Goal: Communication & Community: Ask a question

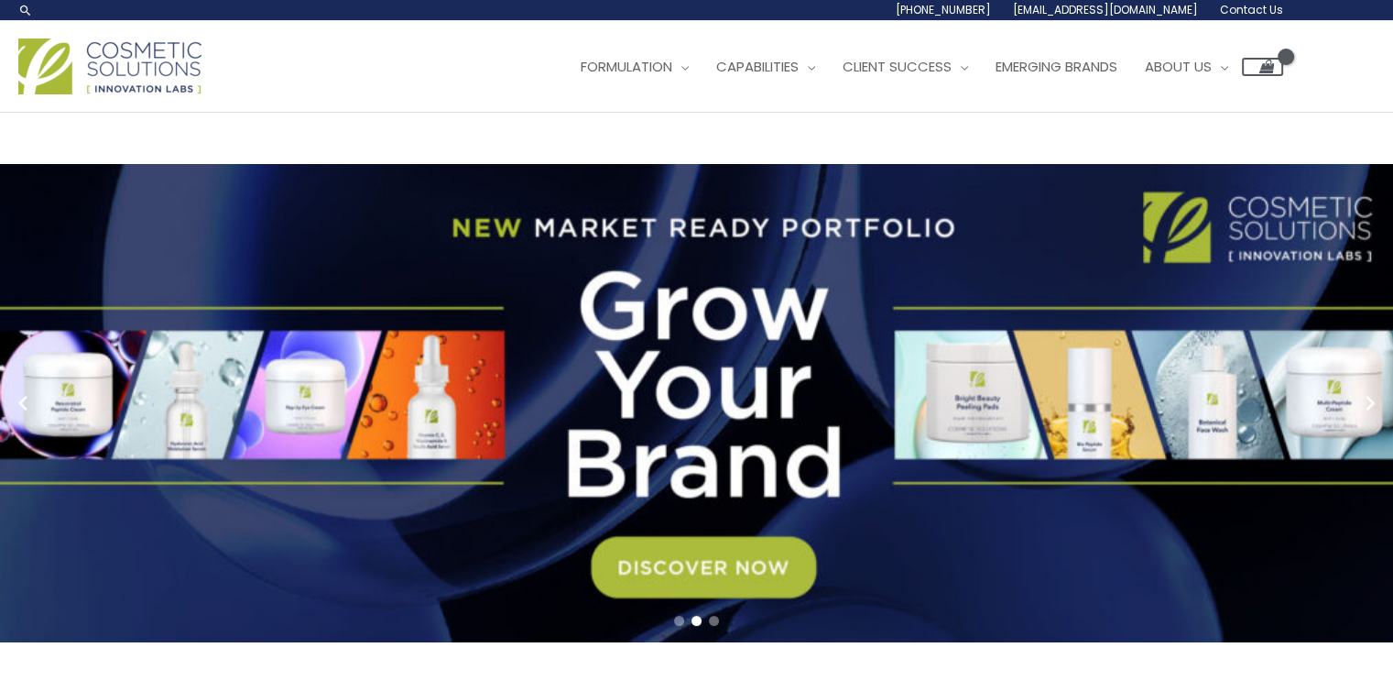
click at [715, 580] on link "2 / 3" at bounding box center [703, 403] width 1407 height 478
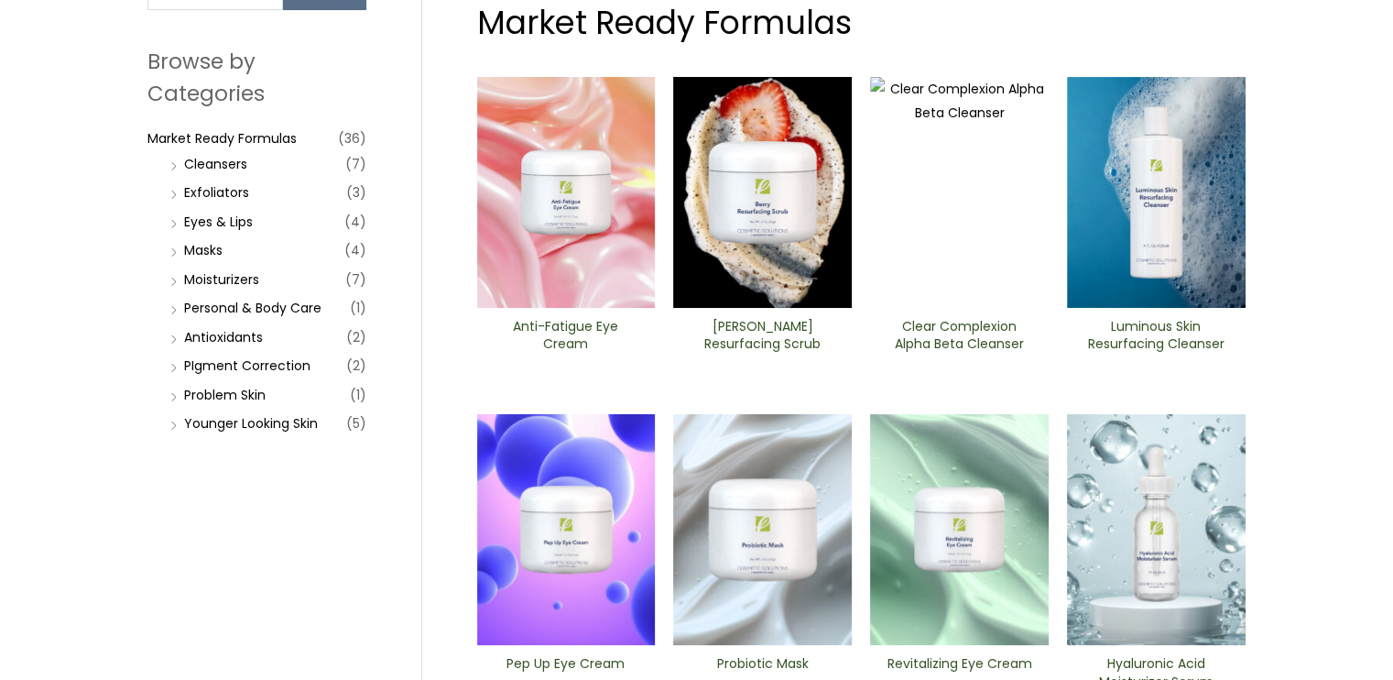
scroll to position [200, 0]
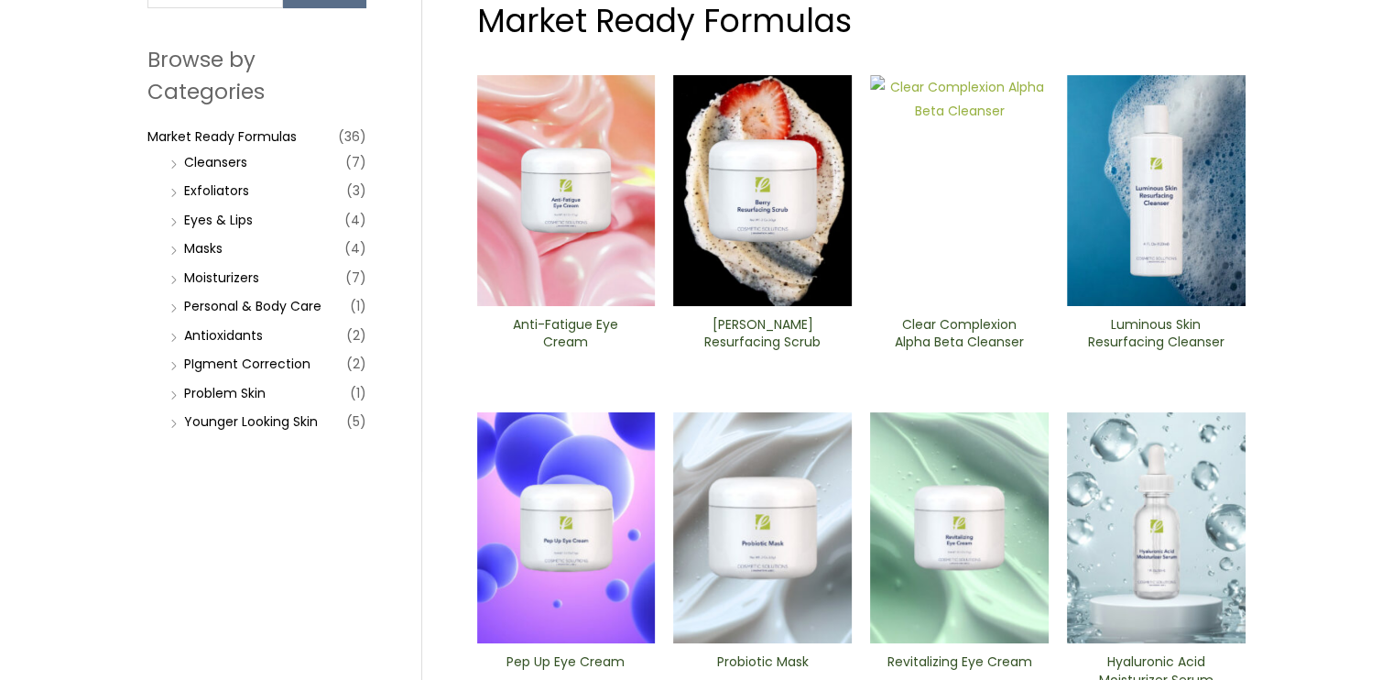
click at [965, 216] on img at bounding box center [959, 190] width 179 height 231
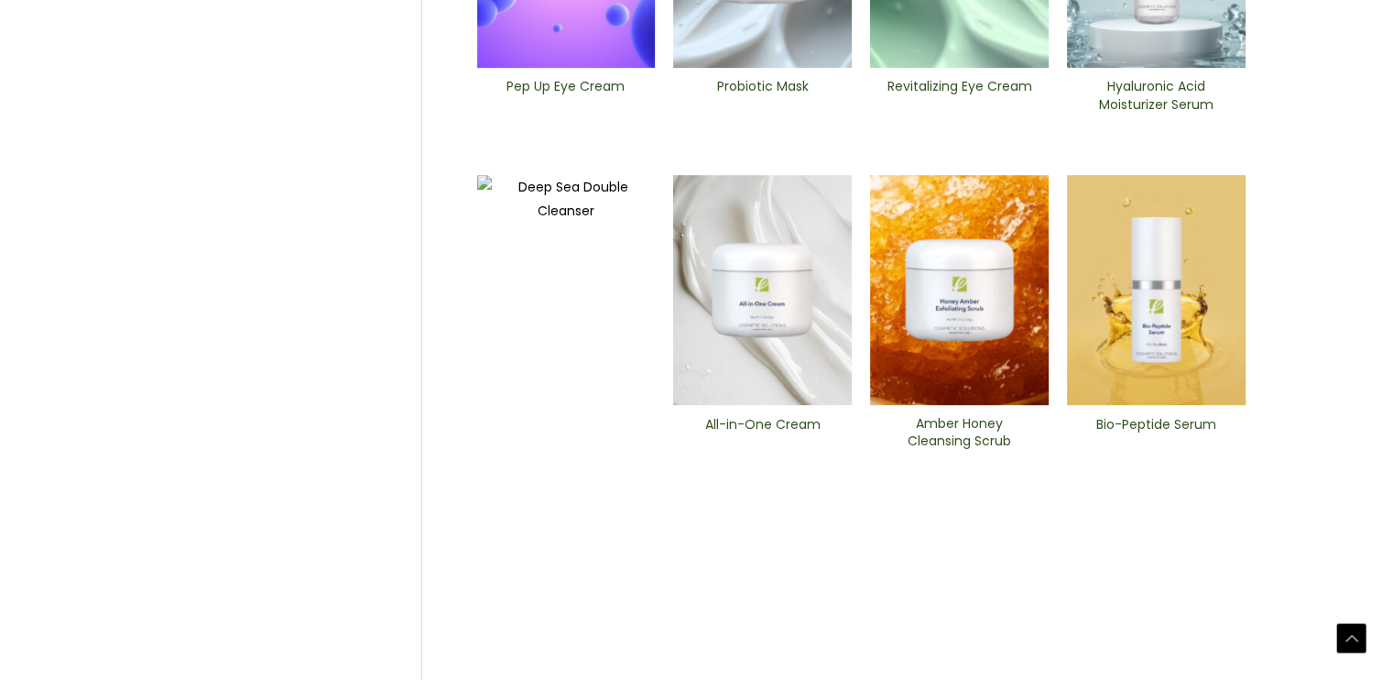
scroll to position [777, 0]
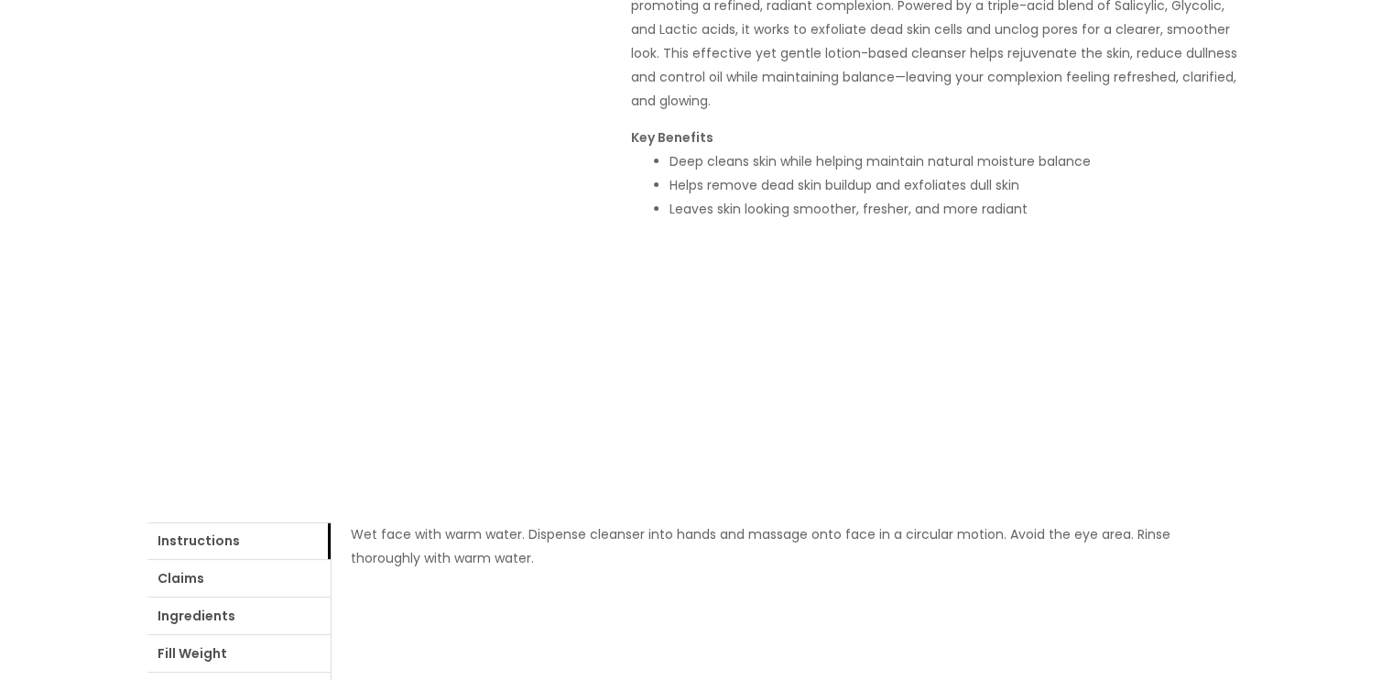
scroll to position [42, 0]
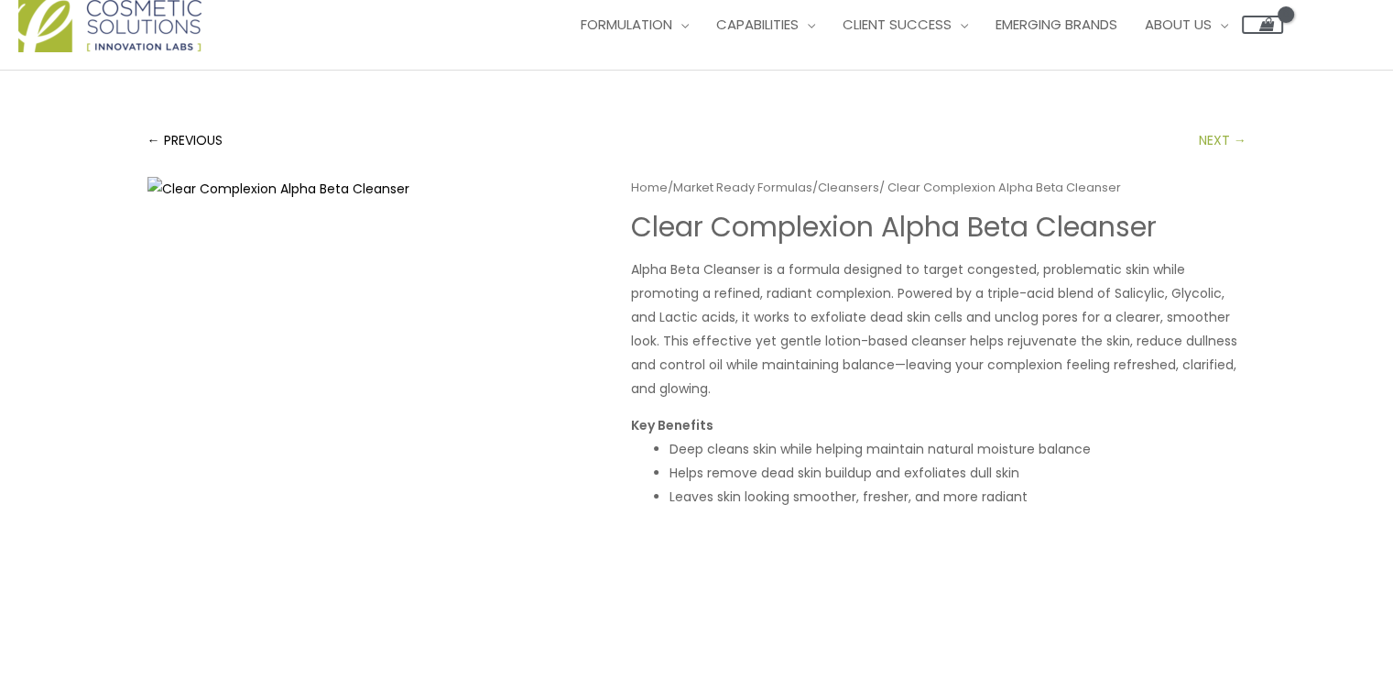
click at [1220, 138] on link "NEXT →" at bounding box center [1223, 140] width 48 height 37
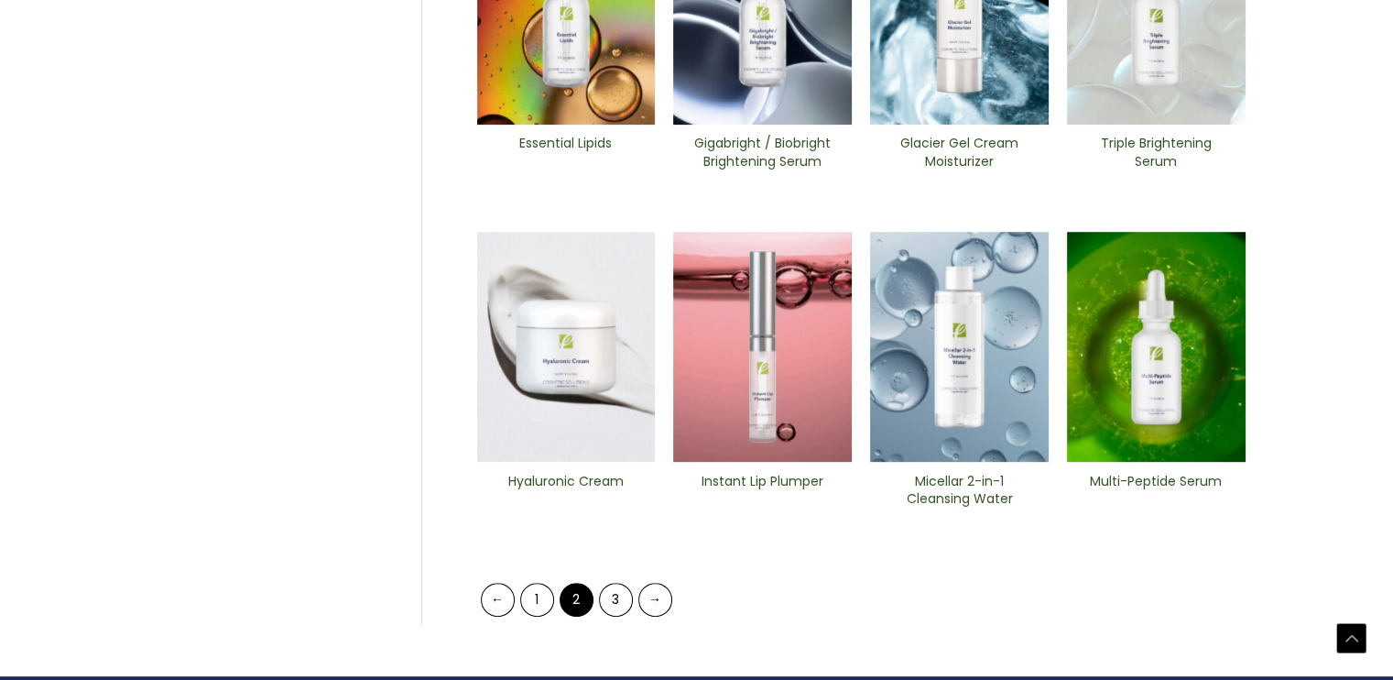
scroll to position [883, 0]
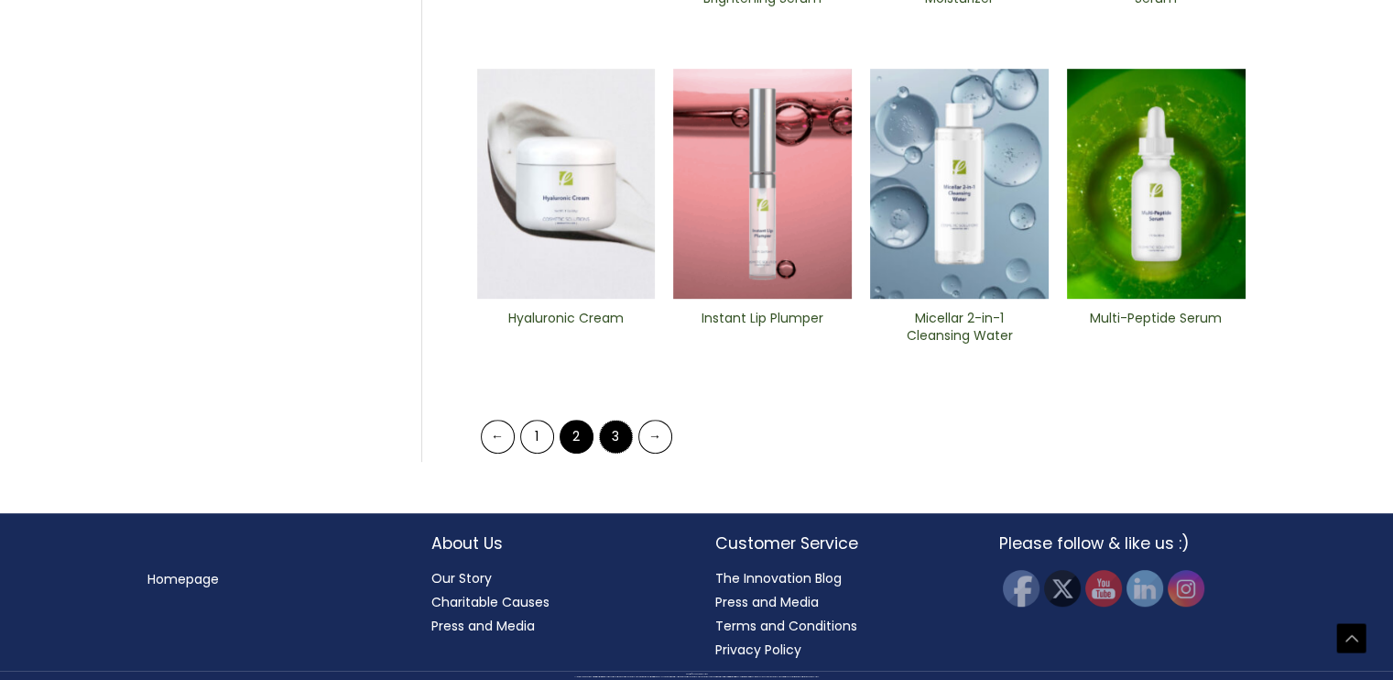
click at [611, 433] on link "3" at bounding box center [616, 437] width 34 height 34
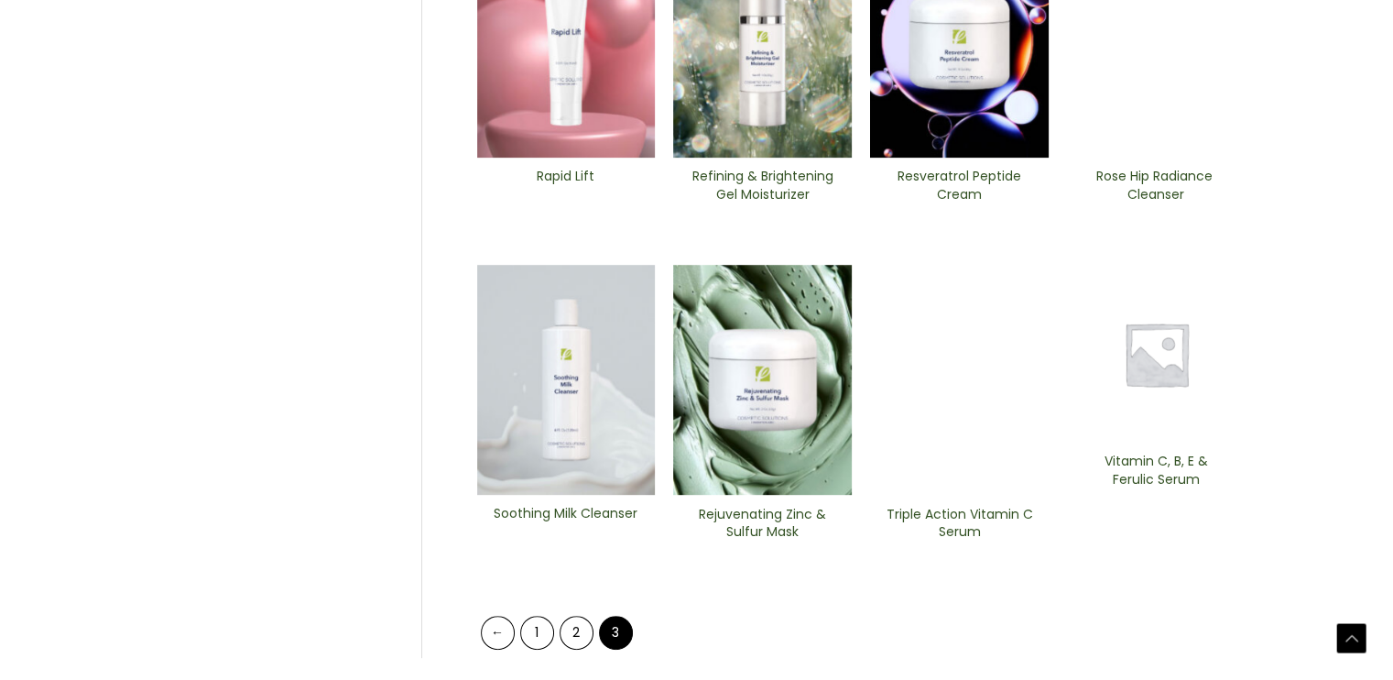
scroll to position [687, 0]
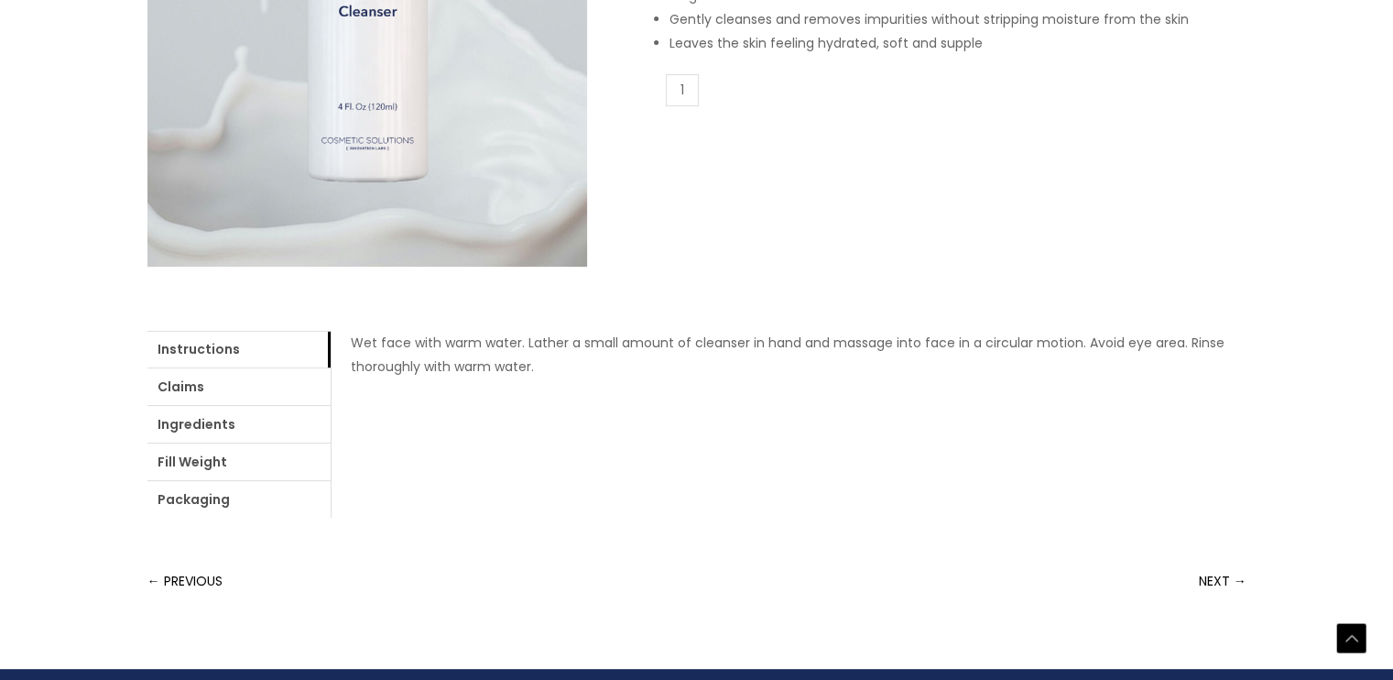
scroll to position [523, 0]
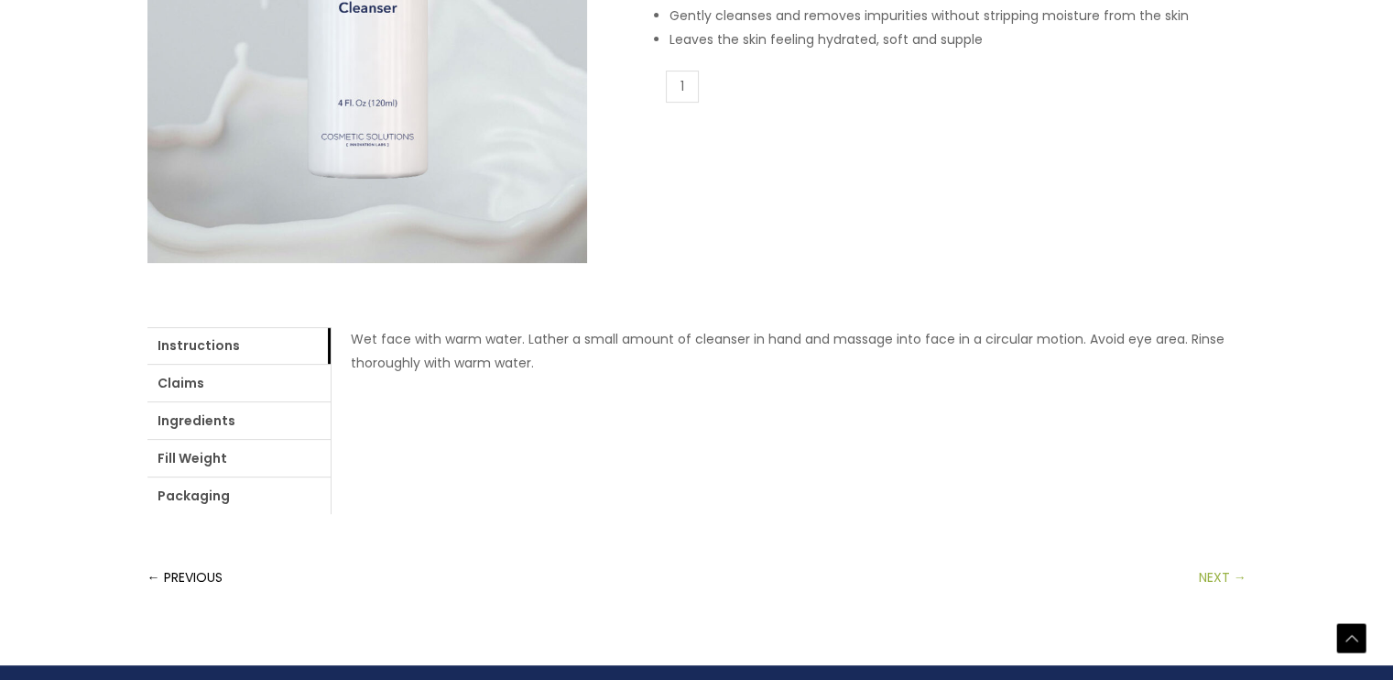
click at [1213, 576] on link "NEXT →" at bounding box center [1223, 577] width 48 height 37
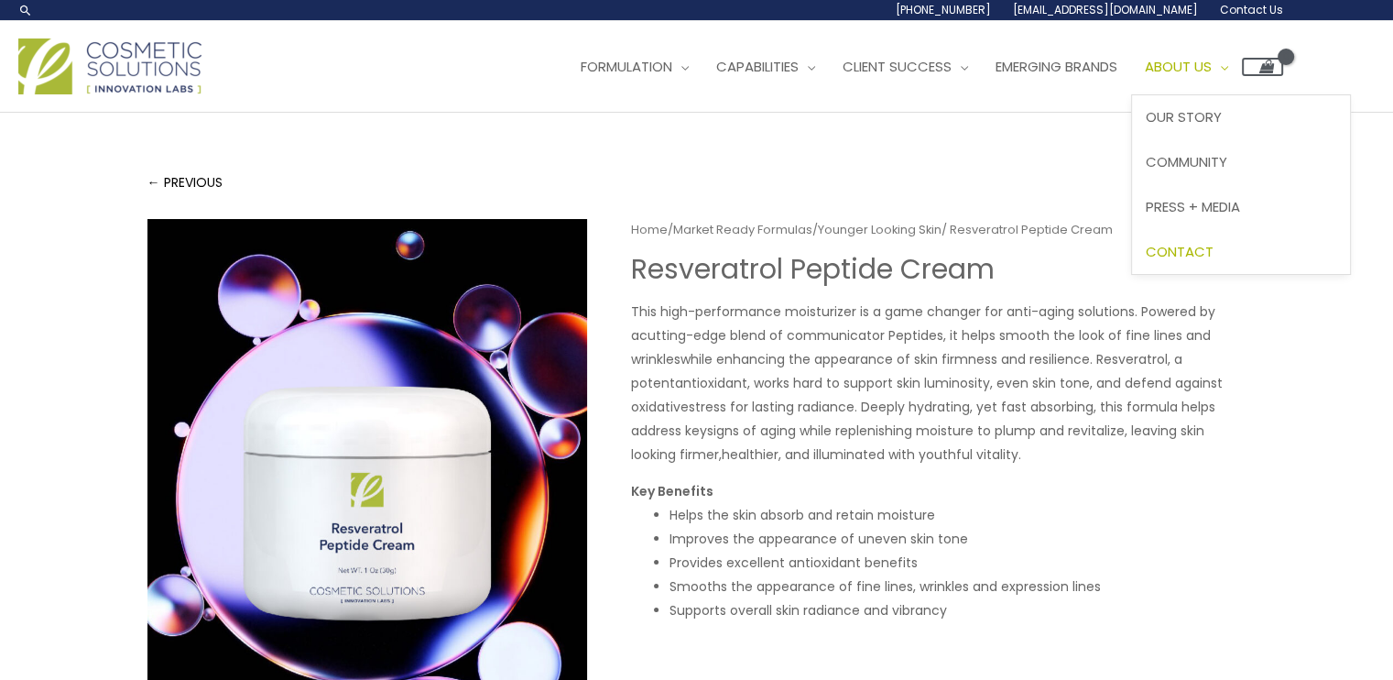
click at [1214, 249] on span "Contact" at bounding box center [1180, 251] width 68 height 19
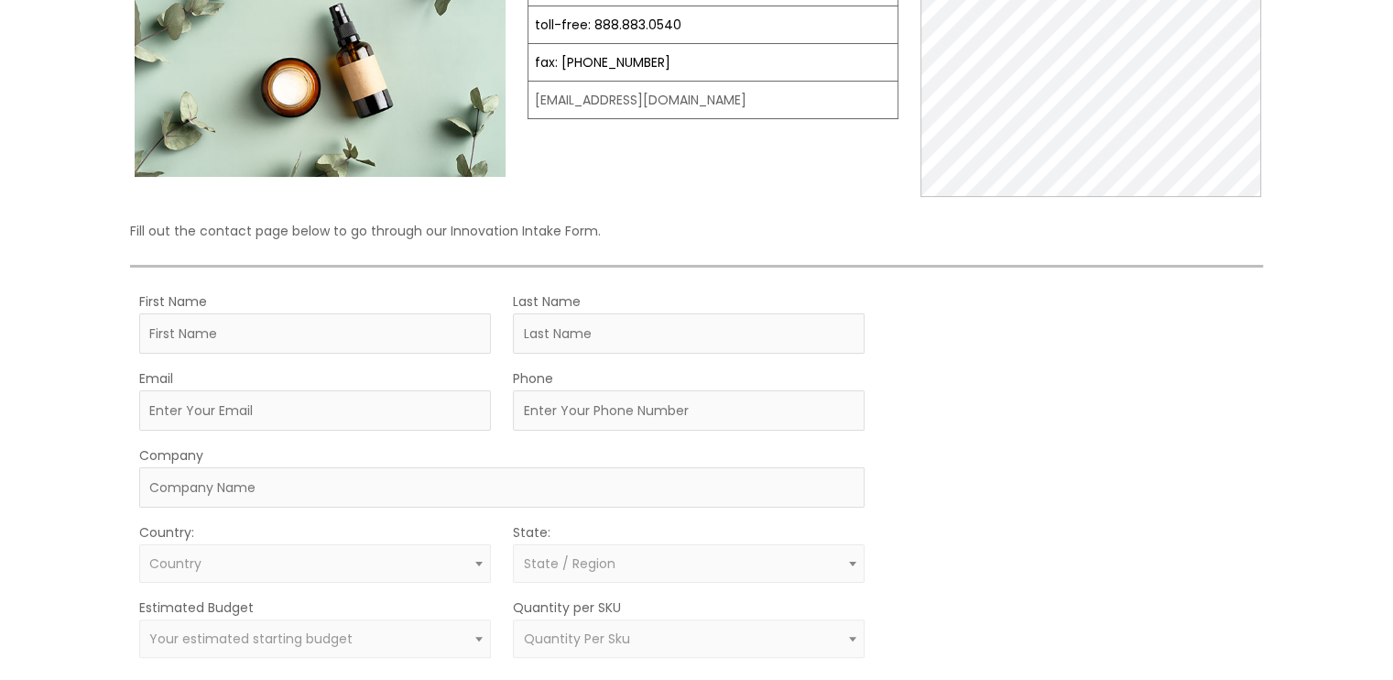
scroll to position [267, 0]
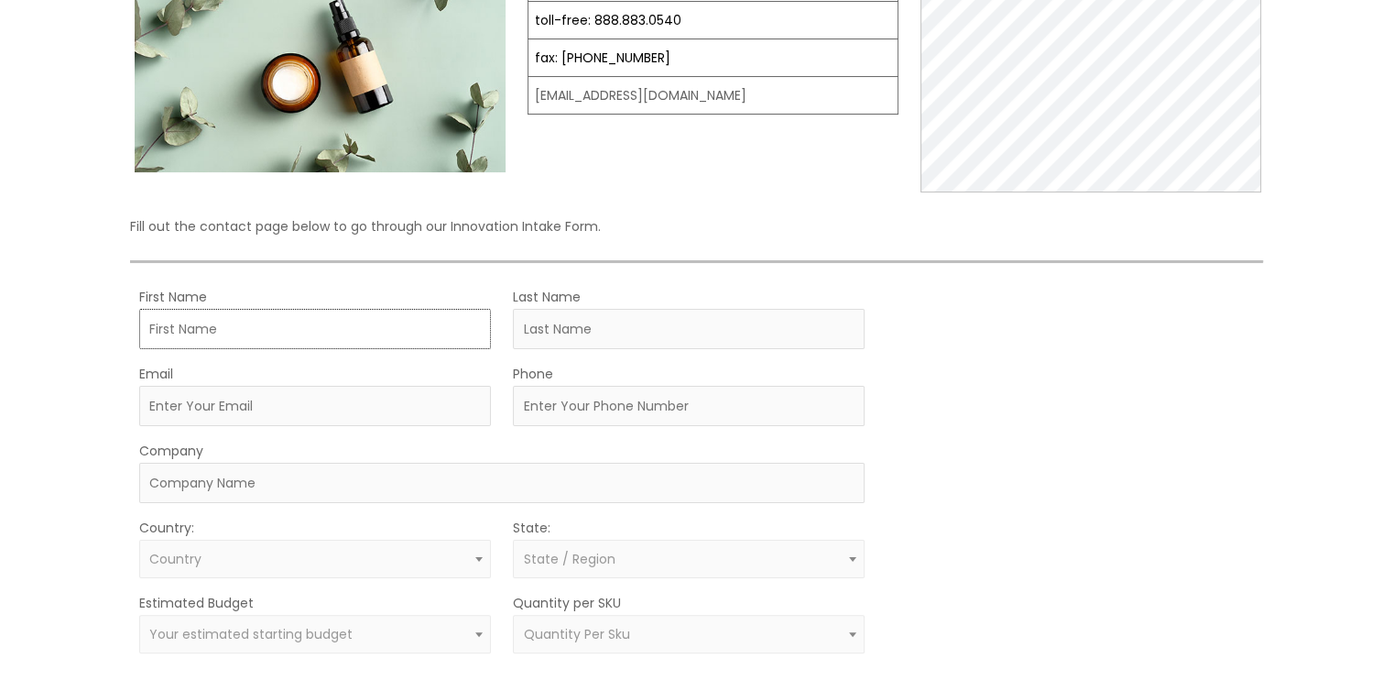
click at [269, 331] on input "First Name" at bounding box center [315, 329] width 352 height 40
type input "Marcy"
type input "Johnson"
type input "[EMAIL_ADDRESS][DOMAIN_NAME]"
type input "7758255544"
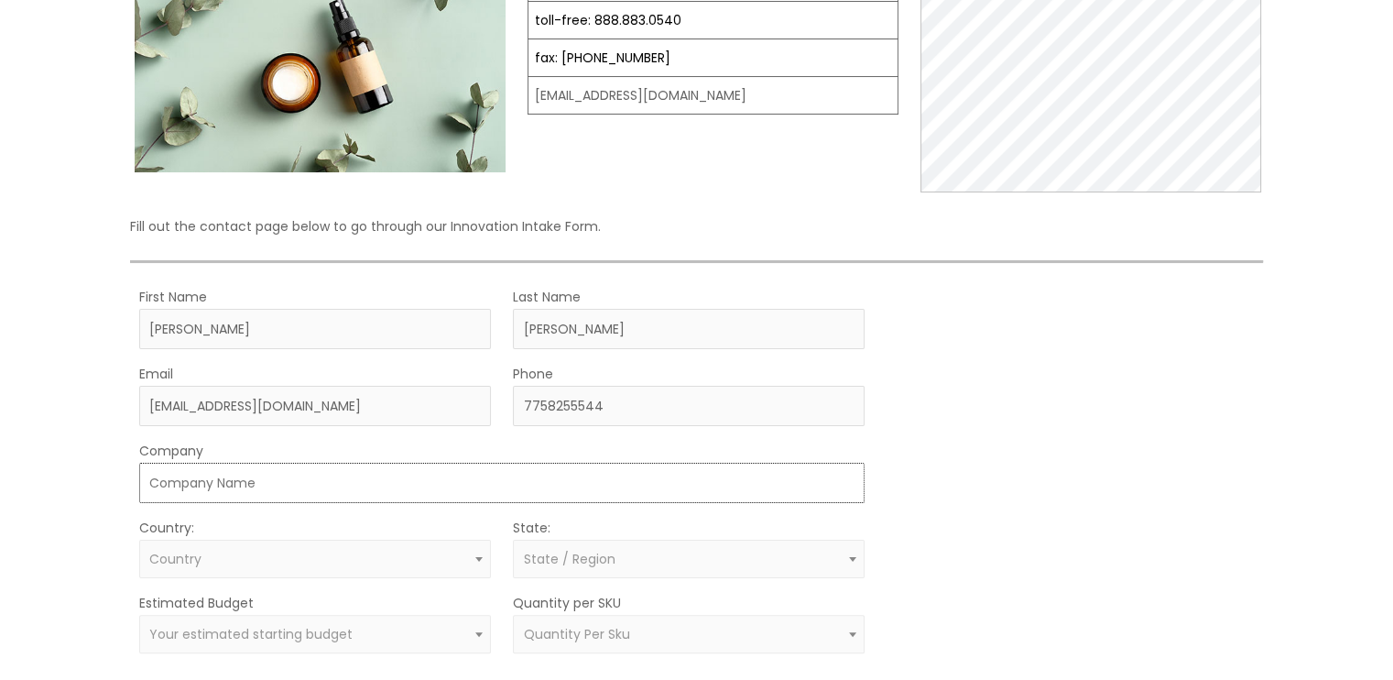
type input "Ageless Clinical [MEDICAL_DATA], LLC"
select select "United States"
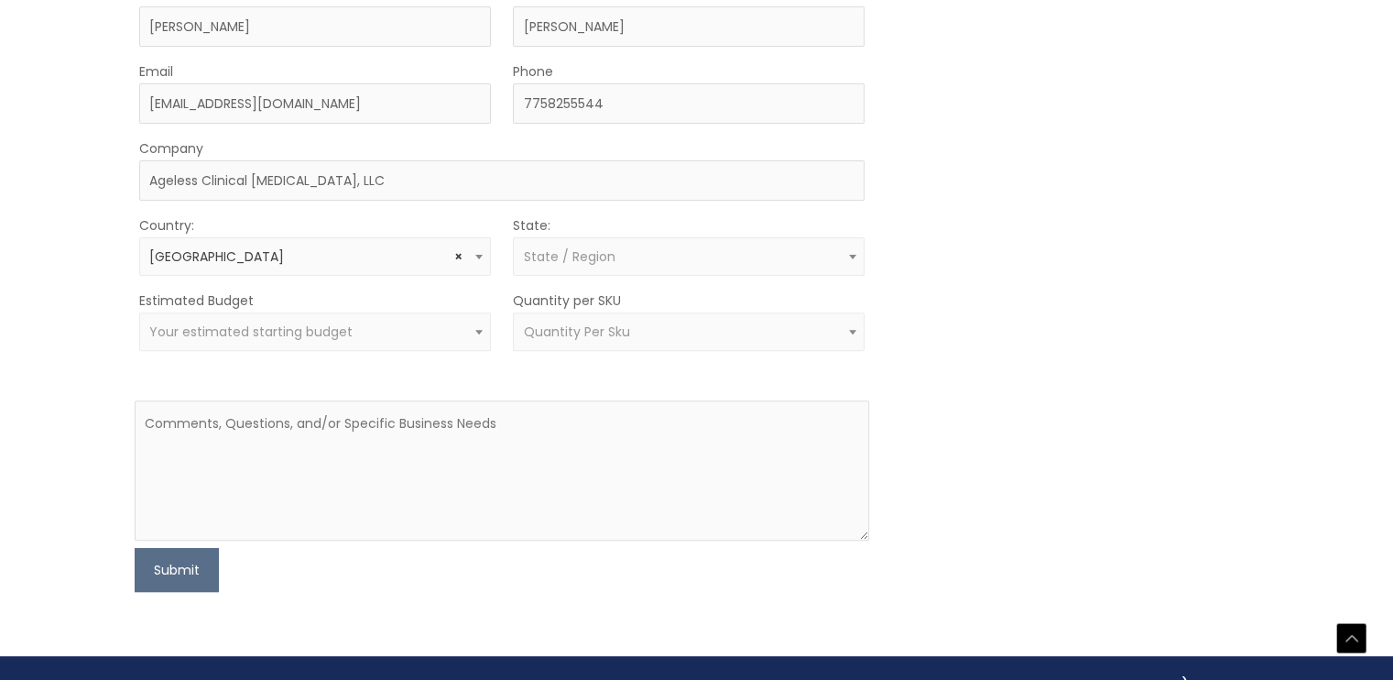
scroll to position [573, 0]
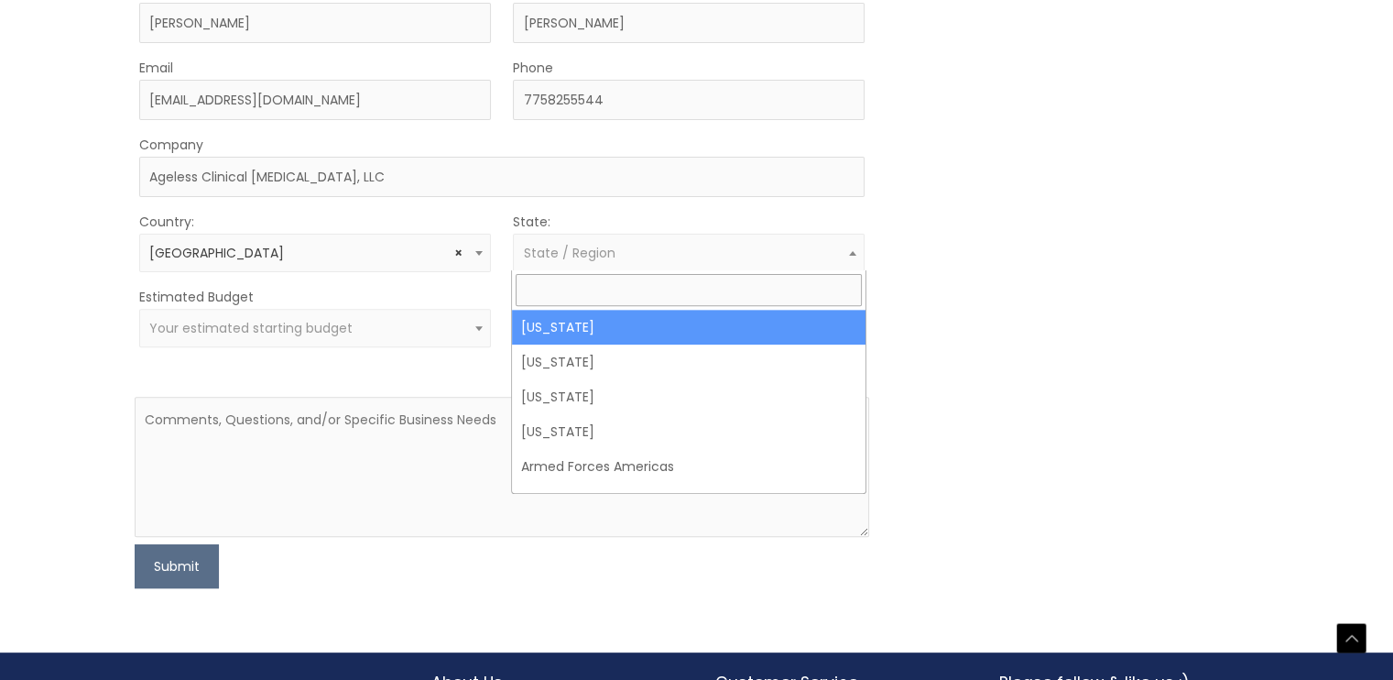
click at [853, 253] on span at bounding box center [853, 253] width 22 height 24
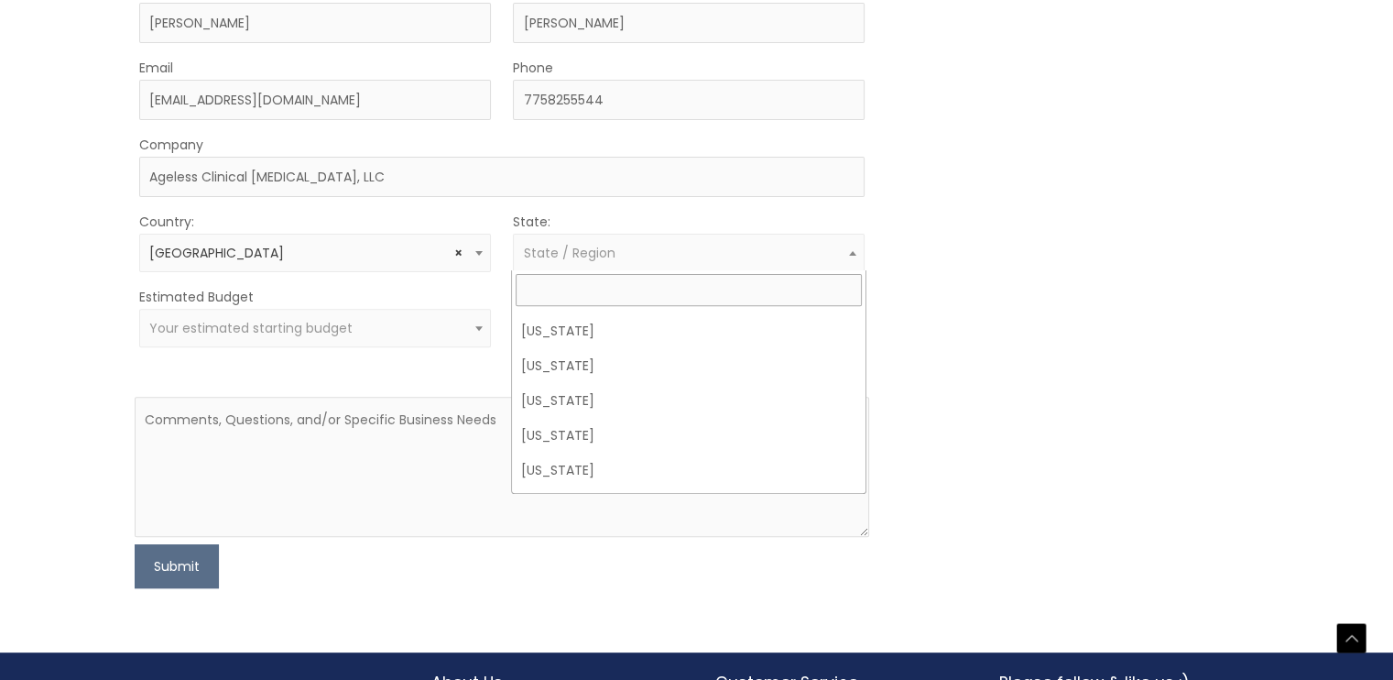
scroll to position [1030, 0]
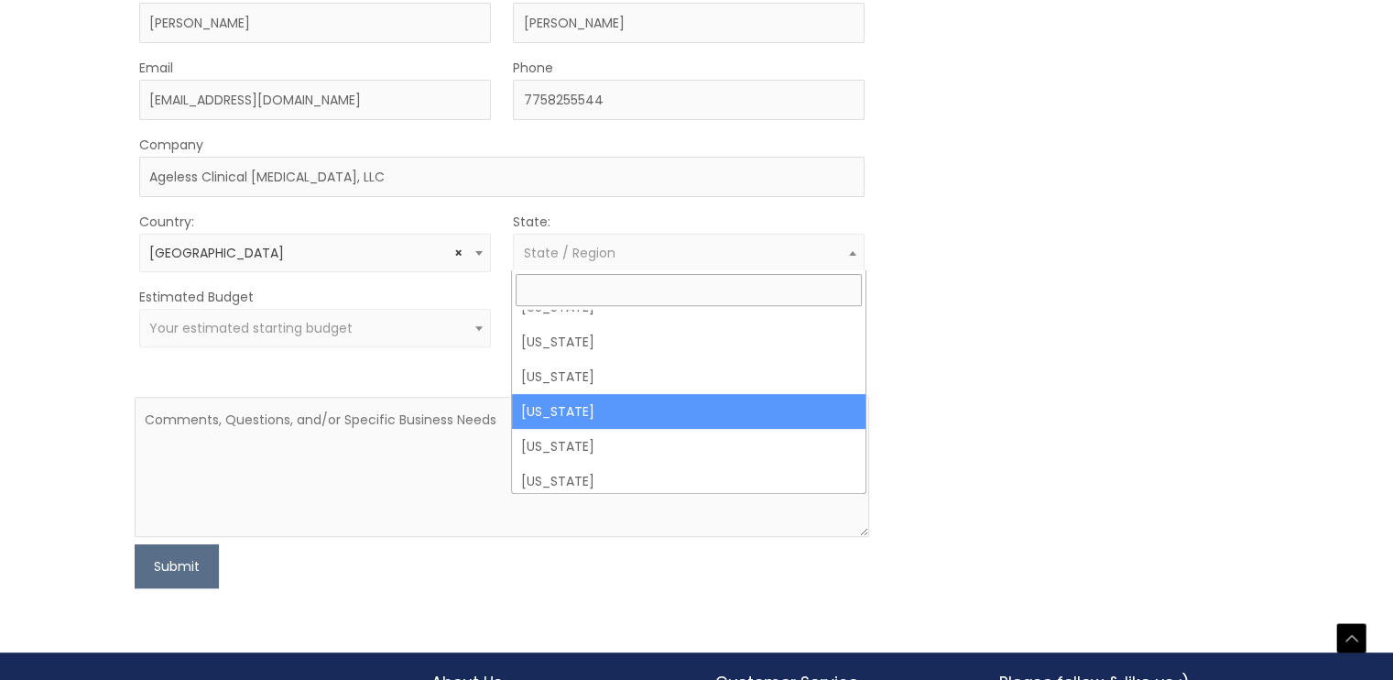
select select "Nevada"
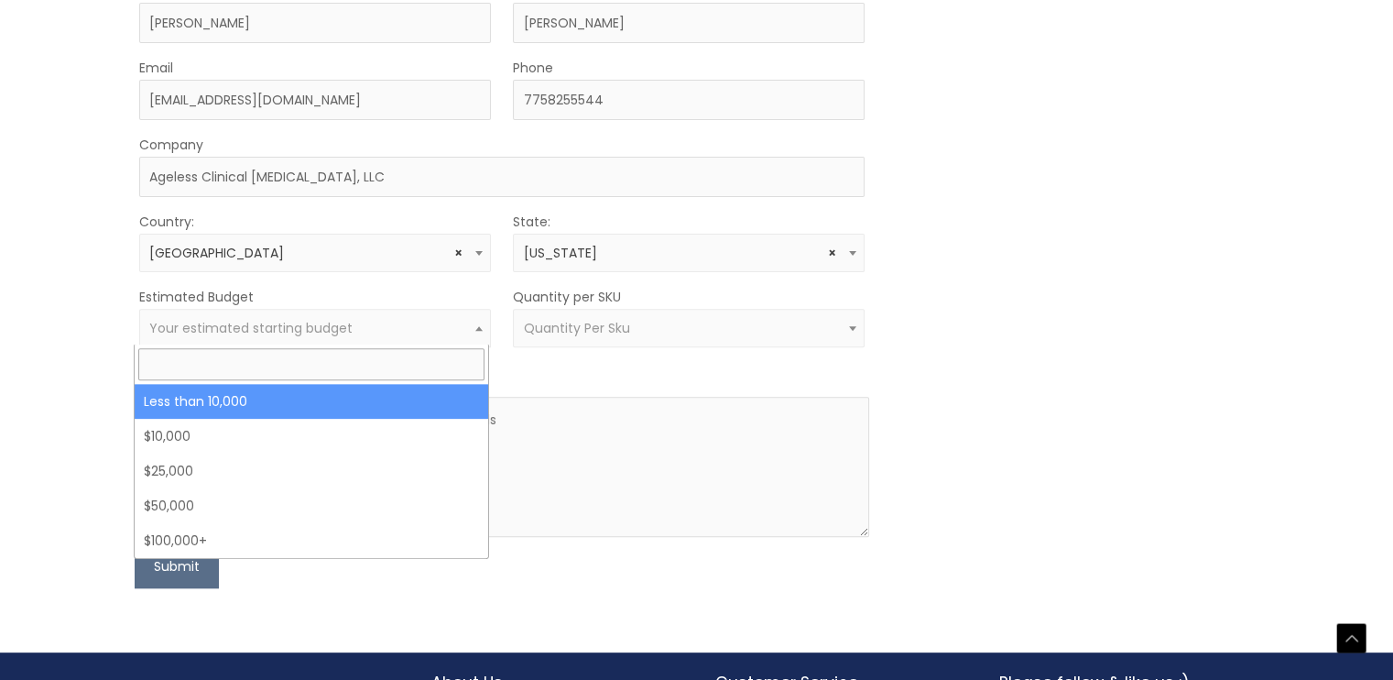
click at [476, 328] on span at bounding box center [479, 328] width 22 height 24
select select "-10000"
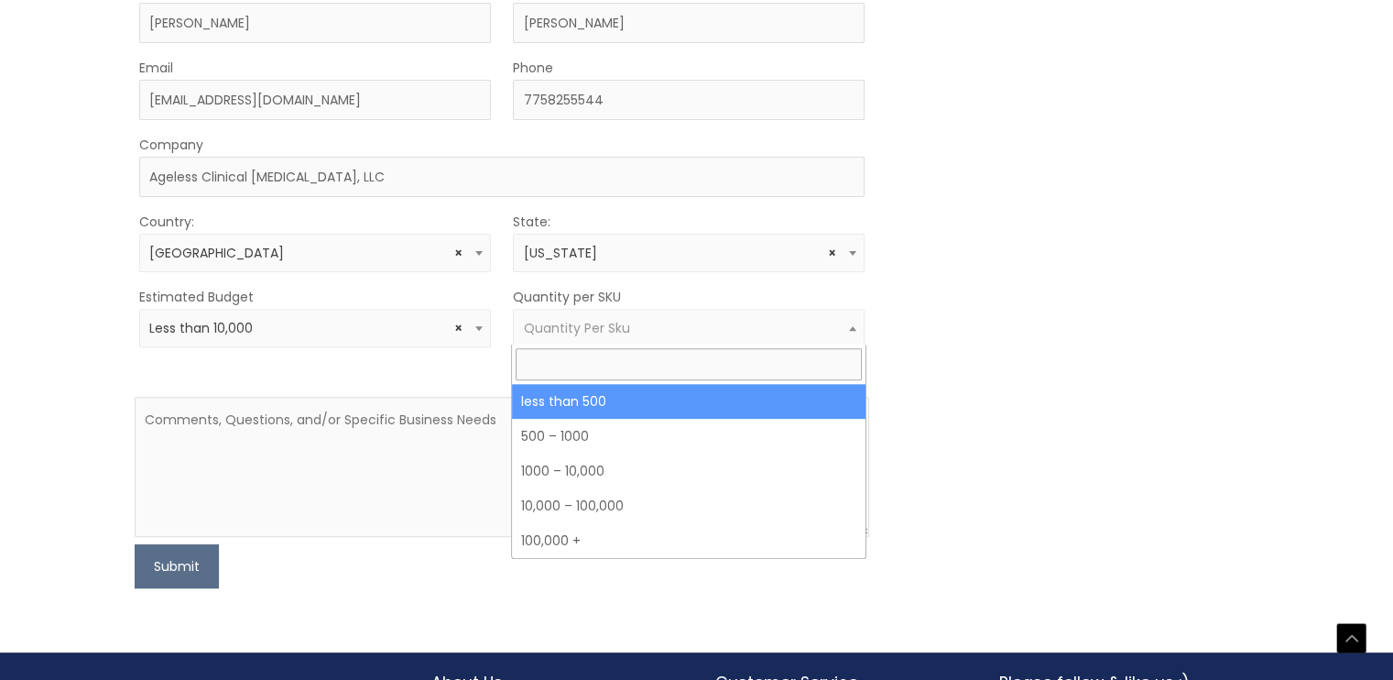
click at [856, 326] on b at bounding box center [852, 328] width 7 height 5
select select "3"
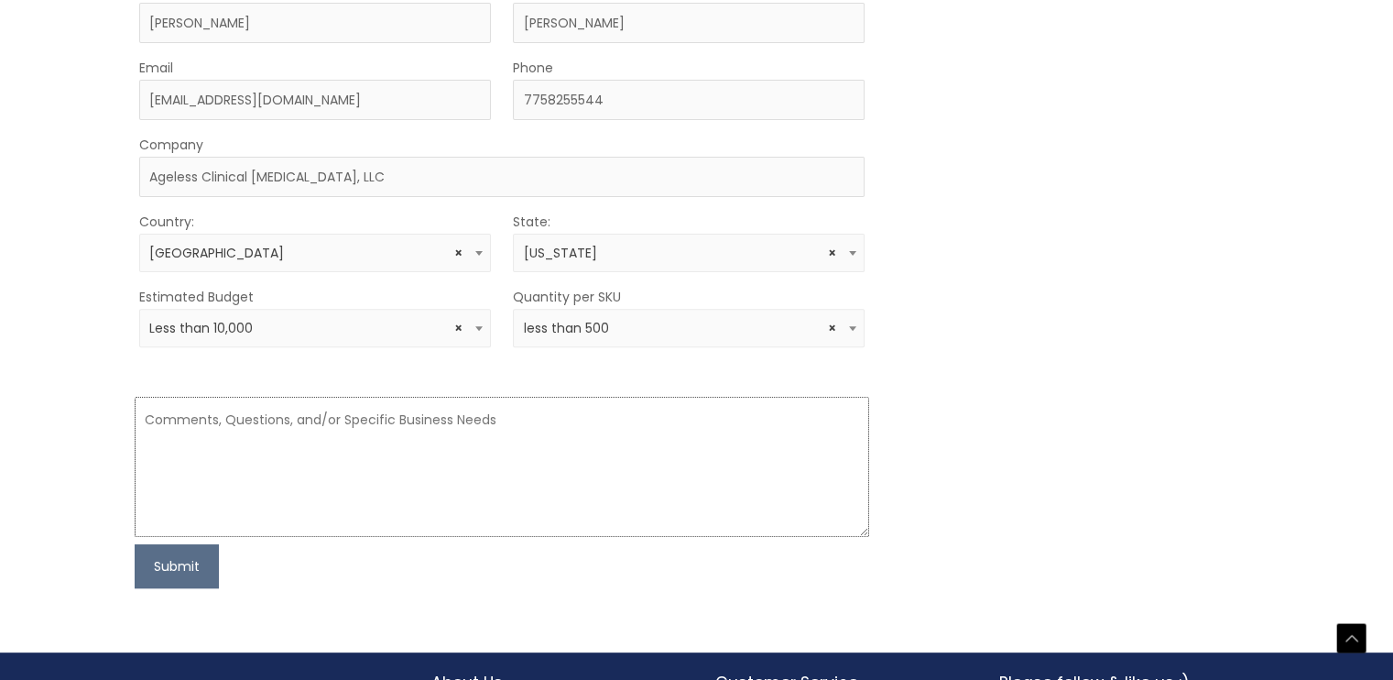
click at [348, 418] on textarea at bounding box center [502, 467] width 735 height 140
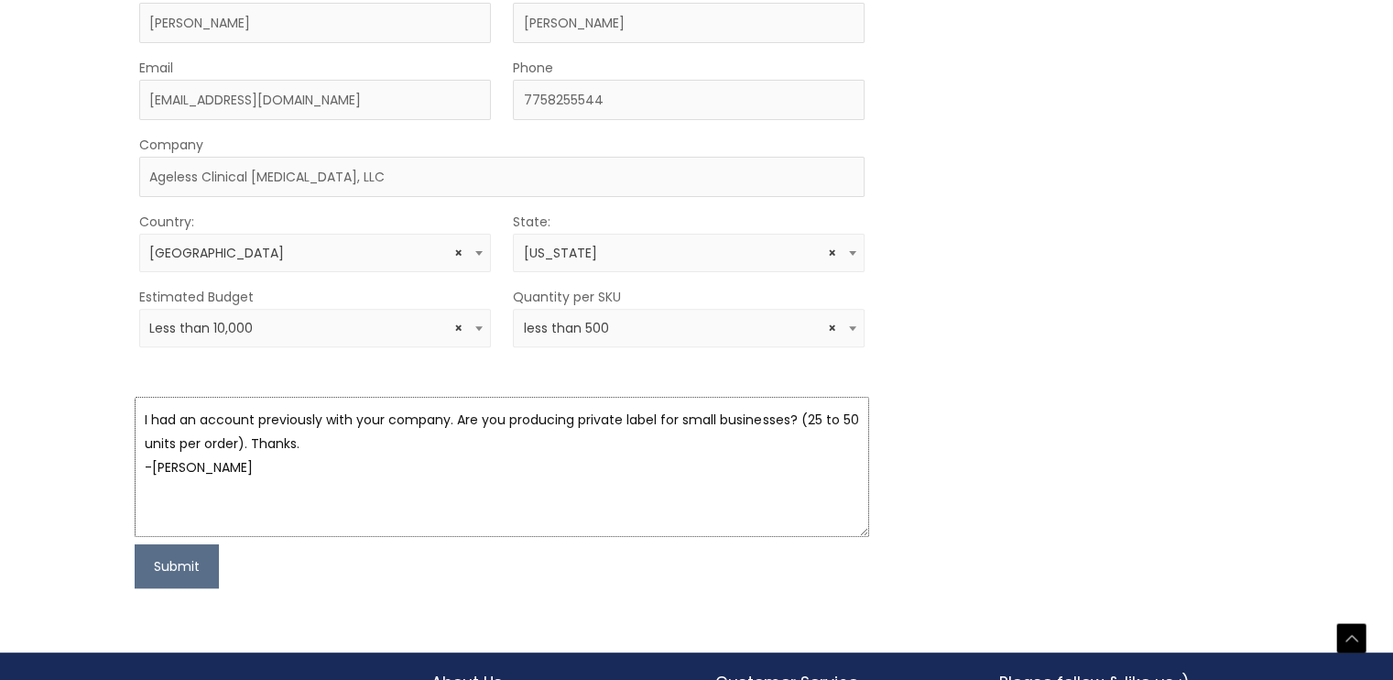
click at [442, 414] on textarea "I had an account previously with your company. Are you producing private label …" at bounding box center [502, 467] width 735 height 140
click at [209, 441] on textarea "I had an account previously with your company about 5 years ago. Are you produc…" at bounding box center [502, 467] width 735 height 140
type textarea "I had an account previously with your company about 5 years ago. Are you produc…"
click at [161, 570] on button "Submit" at bounding box center [177, 566] width 84 height 44
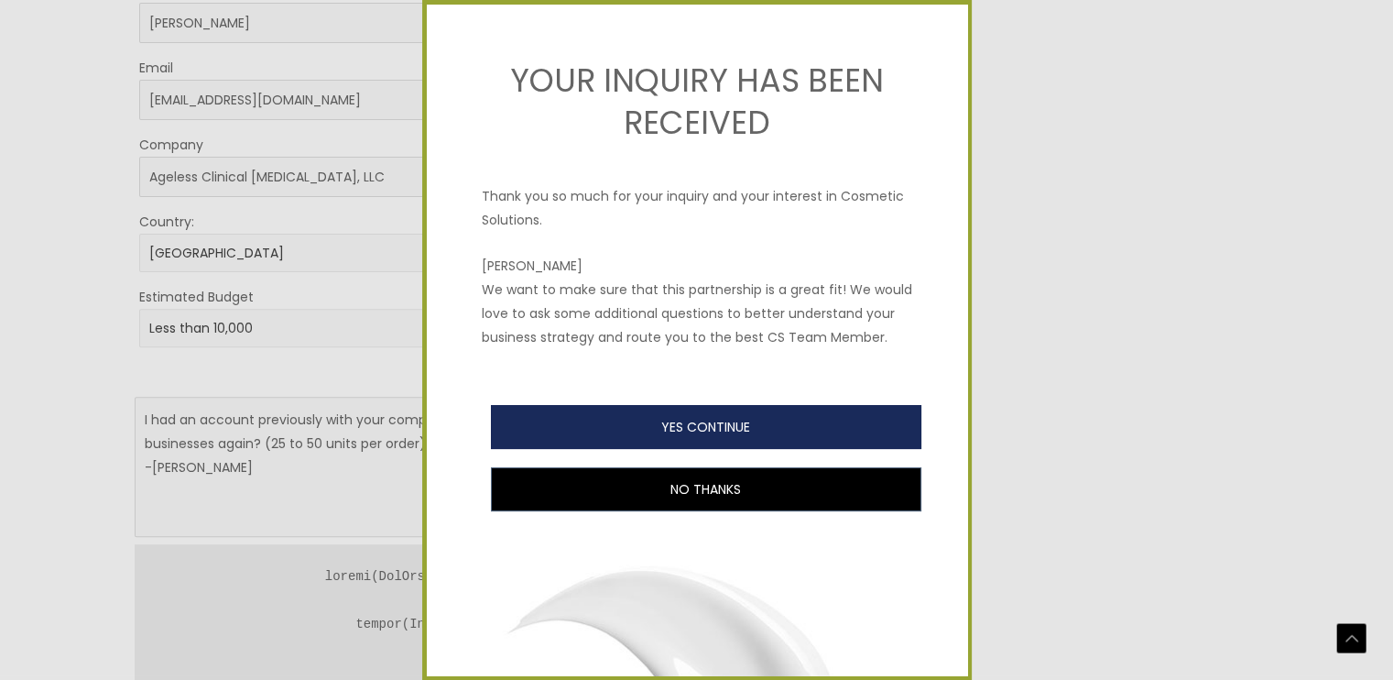
click at [712, 448] on button "YES CONTINUE" at bounding box center [706, 427] width 431 height 44
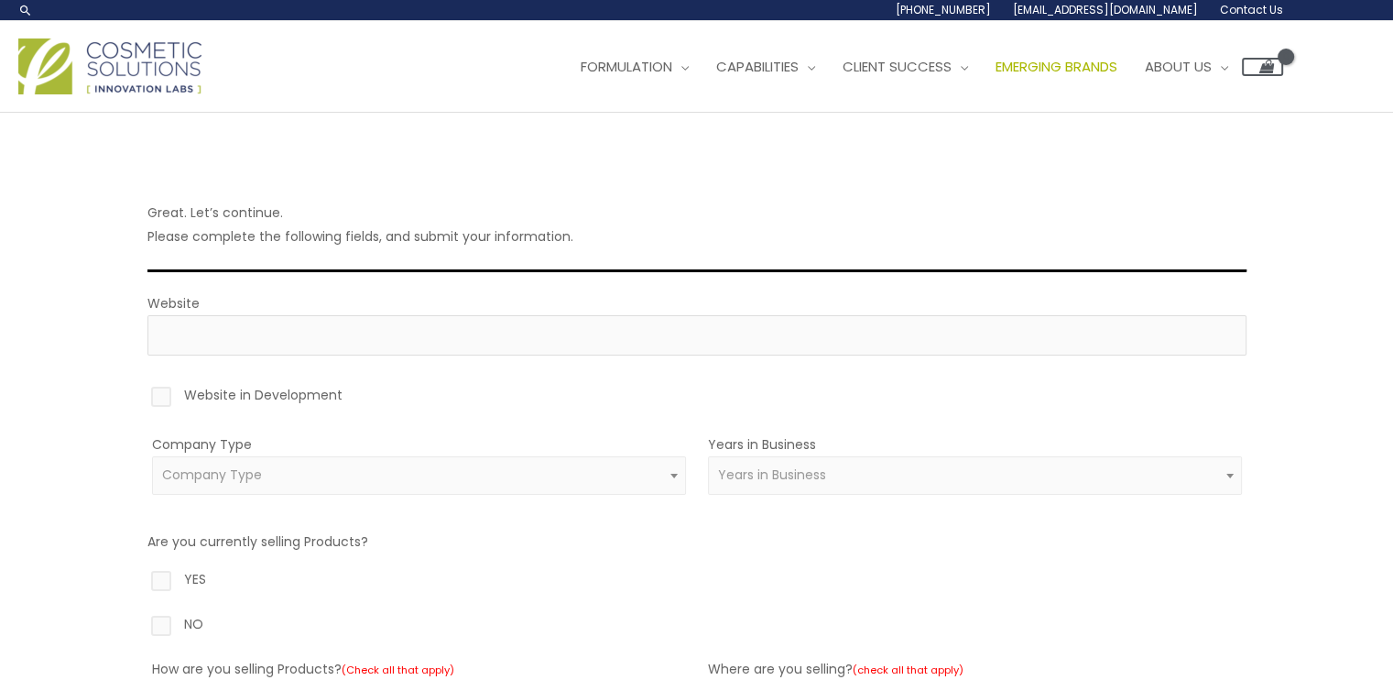
click at [1075, 64] on span "Emerging Brands" at bounding box center [1057, 66] width 122 height 19
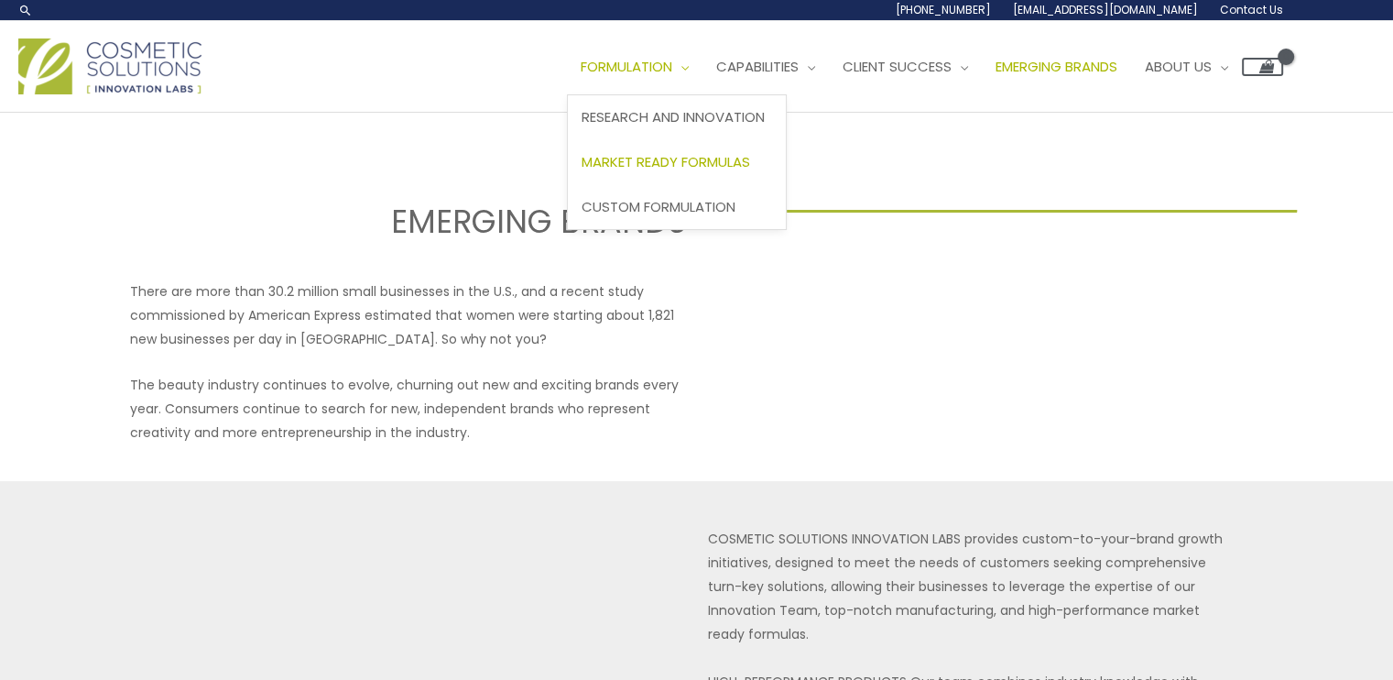
click at [647, 162] on span "Market Ready Formulas" at bounding box center [666, 161] width 169 height 19
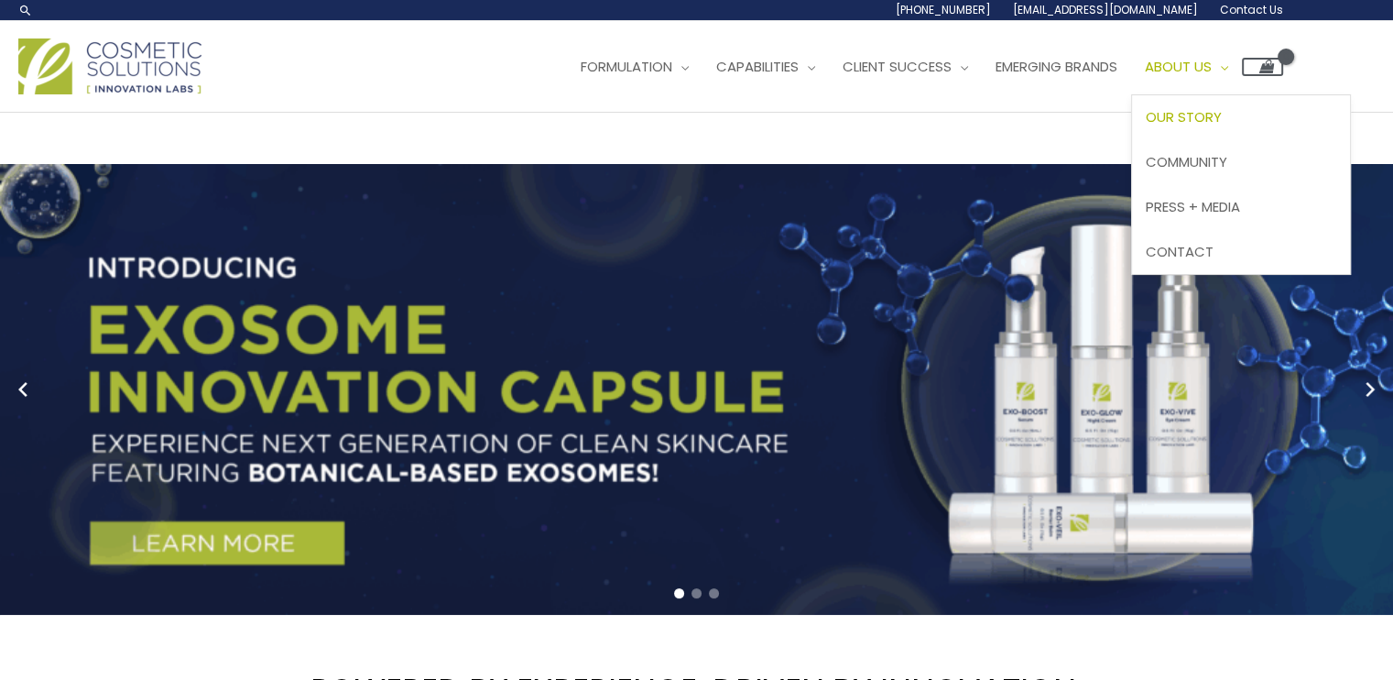
click at [1213, 118] on span "Our Story" at bounding box center [1184, 116] width 76 height 19
